Goal: Transaction & Acquisition: Purchase product/service

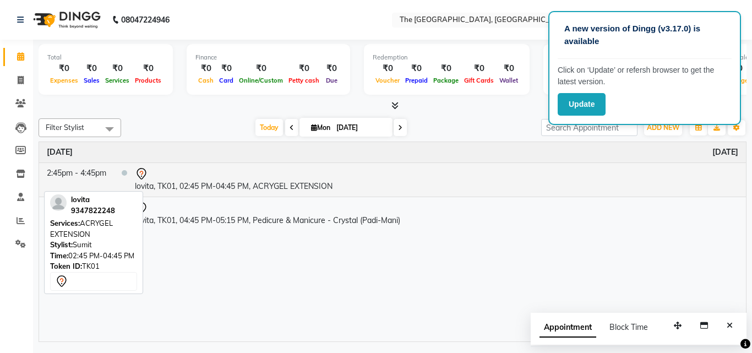
click at [241, 182] on td "lovita, TK01, 02:45 PM-04:45 PM, ACRYGEL EXTENSION" at bounding box center [436, 179] width 619 height 34
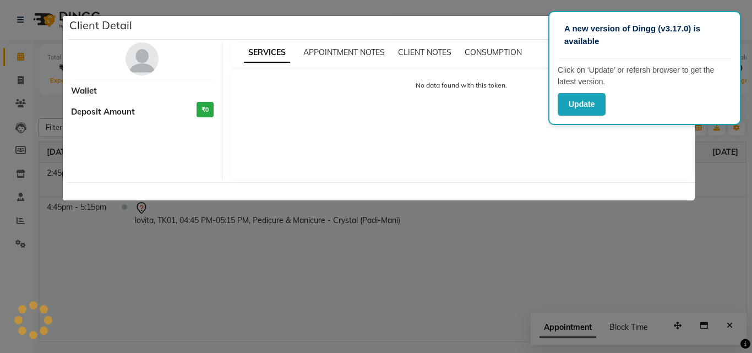
select select "7"
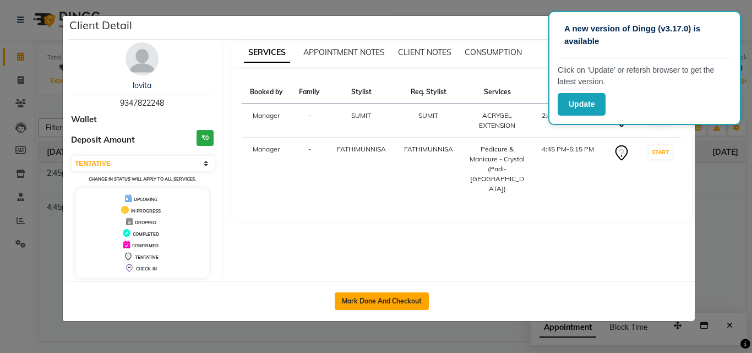
click at [396, 298] on button "Mark Done And Checkout" at bounding box center [382, 301] width 94 height 18
select select "service"
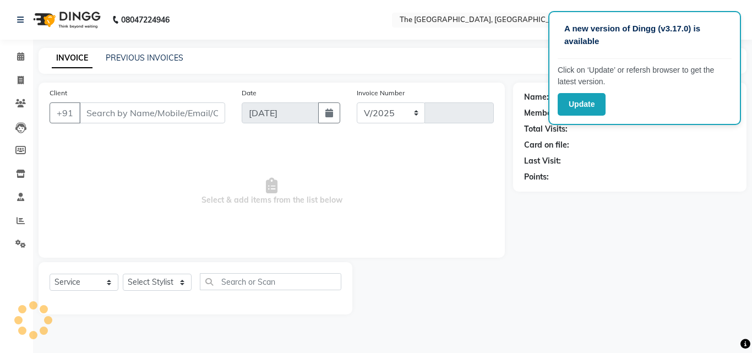
select select "7501"
type input "0474"
type input "9347822248"
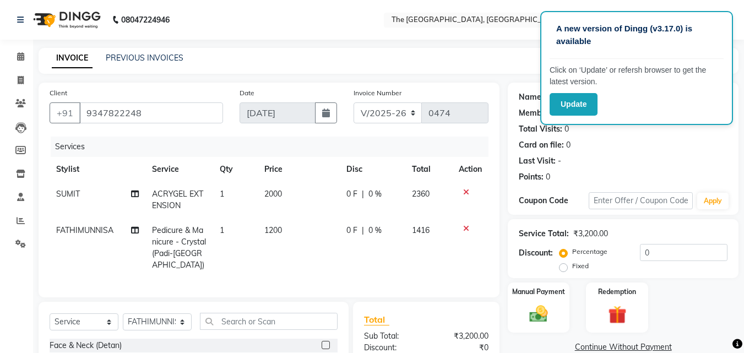
click at [466, 227] on icon at bounding box center [466, 229] width 6 height 8
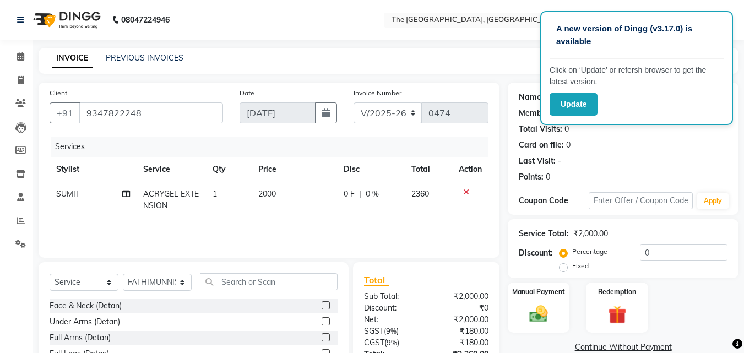
click at [466, 192] on icon at bounding box center [466, 192] width 6 height 8
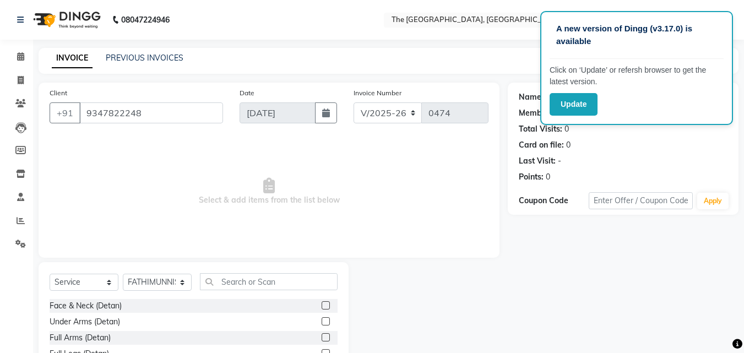
drag, startPoint x: 466, startPoint y: 192, endPoint x: 401, endPoint y: 179, distance: 66.1
click at [401, 179] on span "Select & add items from the list below" at bounding box center [269, 192] width 439 height 110
click at [183, 281] on select "Select Stylist FATHIMUNNISA Manager [PERSON_NAME] SUMIT SUNNY" at bounding box center [157, 282] width 69 height 17
select select "90343"
click at [123, 274] on select "Select Stylist FATHIMUNNISA Manager [PERSON_NAME] SUMIT SUNNY" at bounding box center [157, 282] width 69 height 17
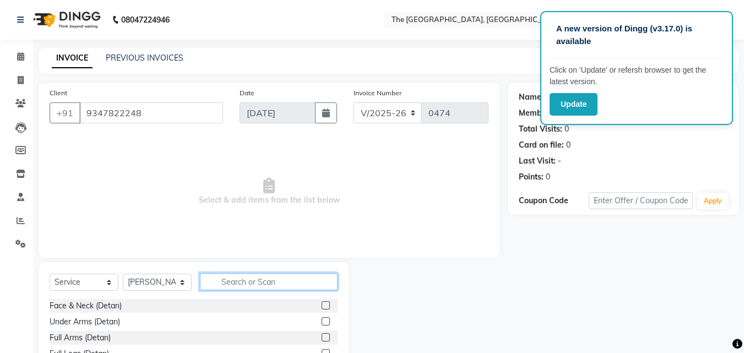
click at [229, 284] on input "text" at bounding box center [269, 281] width 138 height 17
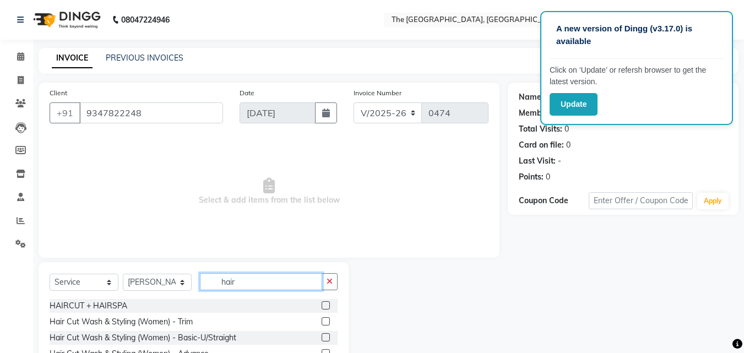
type input "hair"
click at [322, 336] on label at bounding box center [326, 337] width 8 height 8
click at [322, 336] on input "checkbox" at bounding box center [325, 337] width 7 height 7
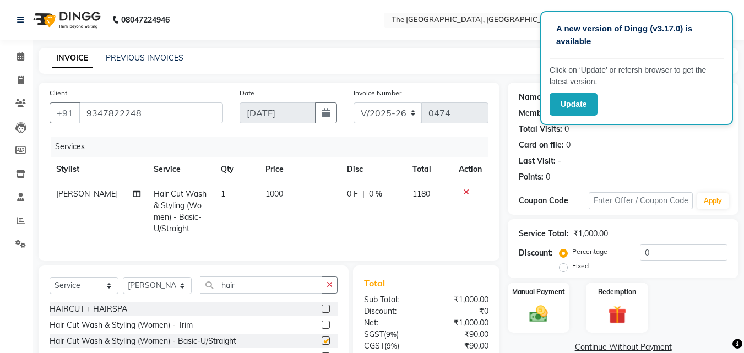
checkbox input "false"
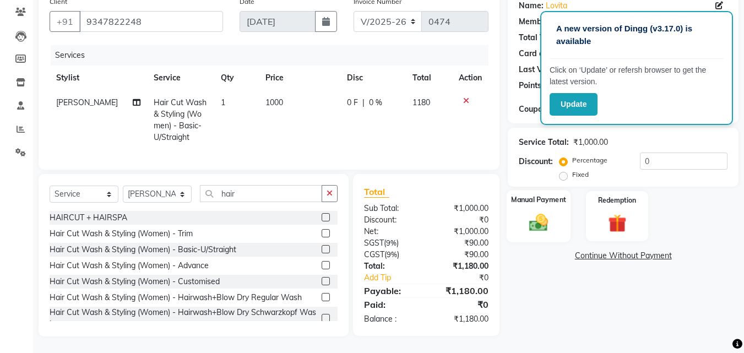
click at [537, 226] on div "Manual Payment" at bounding box center [538, 216] width 64 height 52
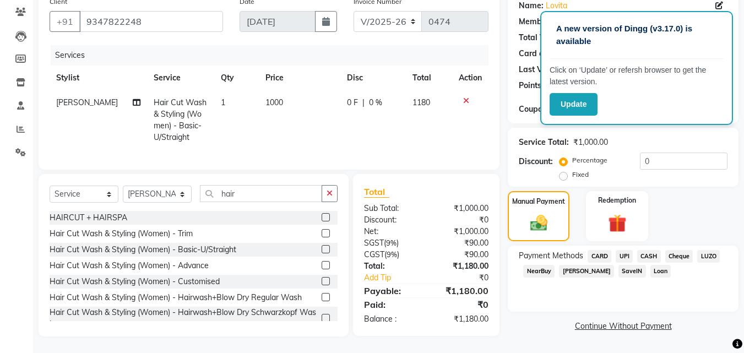
click at [620, 250] on span "UPI" at bounding box center [624, 256] width 17 height 13
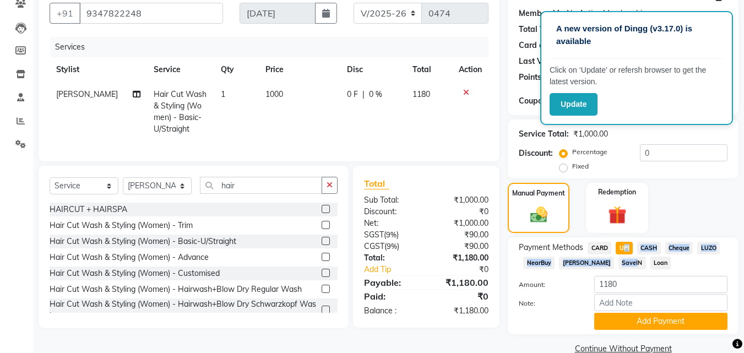
drag, startPoint x: 620, startPoint y: 247, endPoint x: 624, endPoint y: 263, distance: 16.3
click at [624, 263] on div "Payment Methods CARD UPI CASH Cheque LUZO NearBuy Bajaj Finserv SaveIN Loan" at bounding box center [623, 257] width 209 height 30
click at [628, 322] on button "Add Payment" at bounding box center [660, 321] width 133 height 17
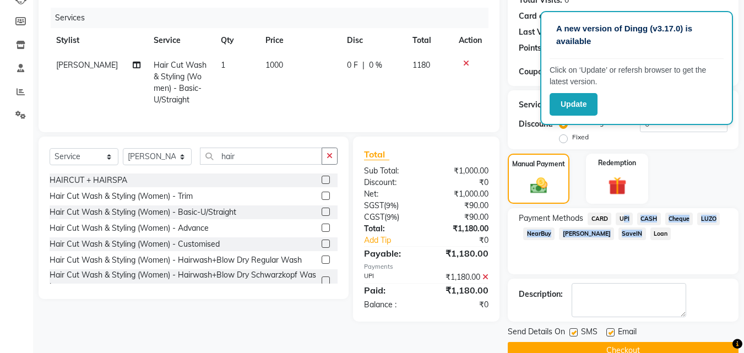
scroll to position [151, 0]
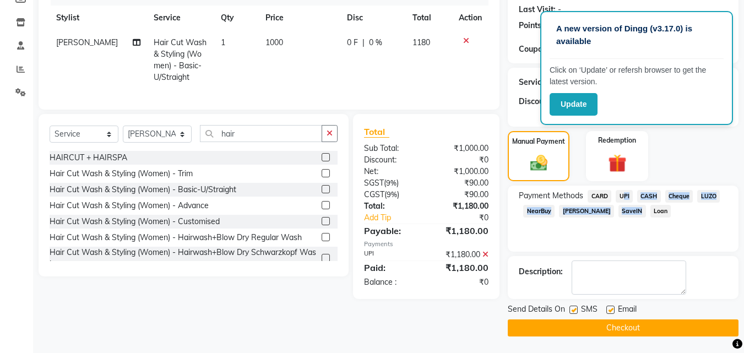
click at [636, 331] on button "Checkout" at bounding box center [623, 327] width 231 height 17
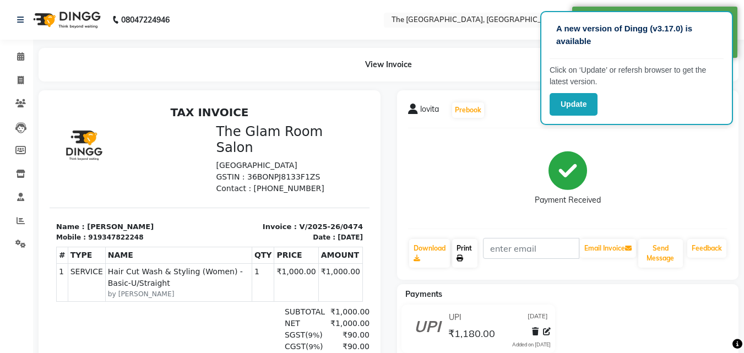
click at [466, 250] on link "Print" at bounding box center [464, 253] width 25 height 29
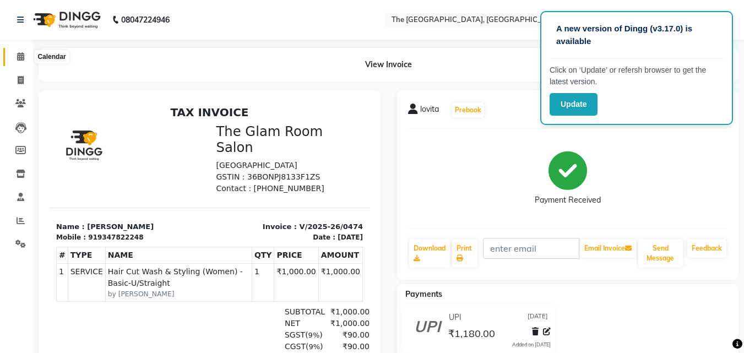
click at [17, 55] on icon at bounding box center [20, 56] width 7 height 8
